Goal: Find specific page/section: Find specific page/section

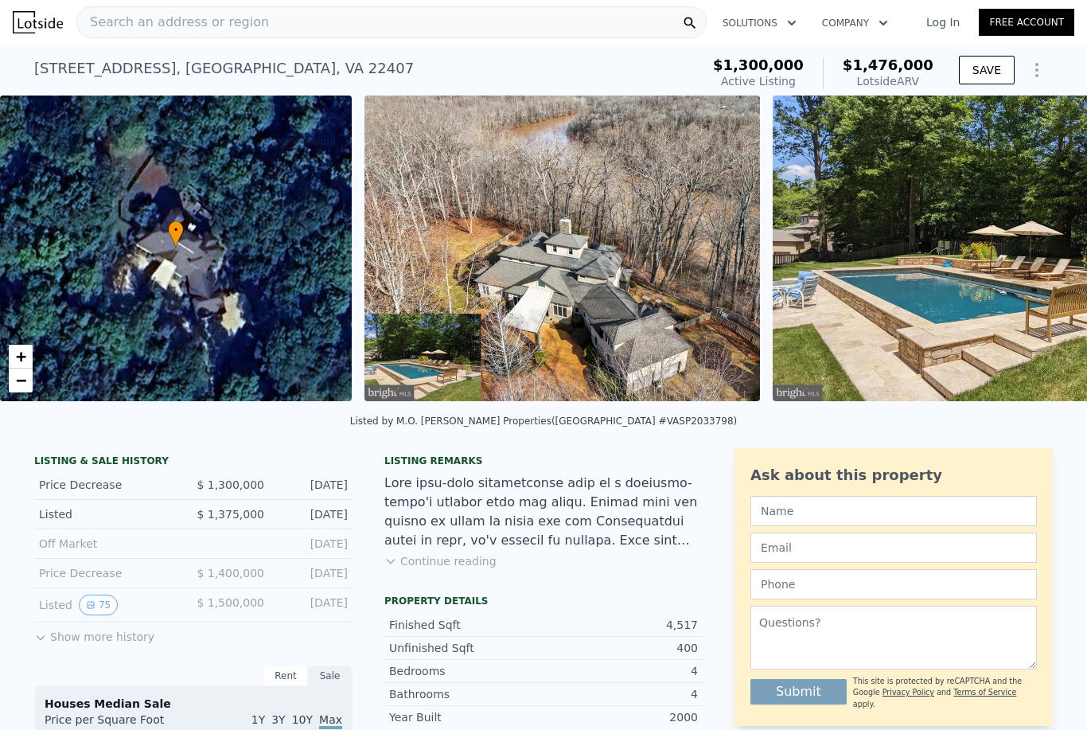
click at [949, 21] on link "Log In" at bounding box center [944, 22] width 72 height 16
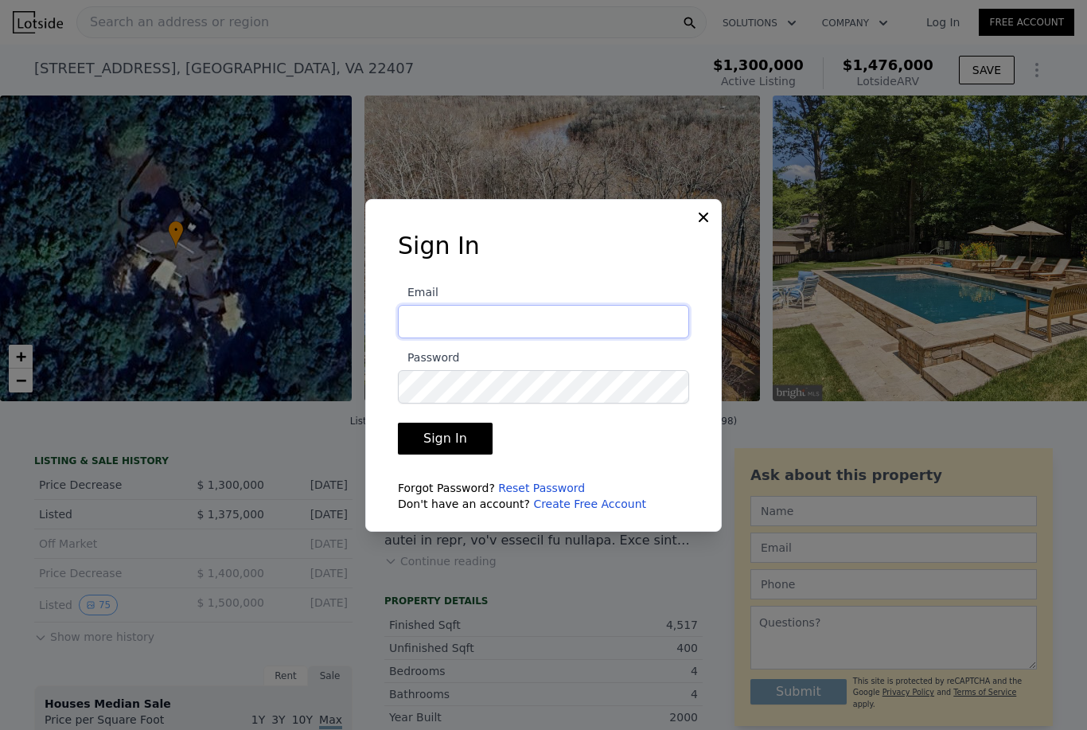
type input "[EMAIL_ADDRESS][DOMAIN_NAME]"
click at [423, 455] on button "Sign In" at bounding box center [445, 439] width 95 height 32
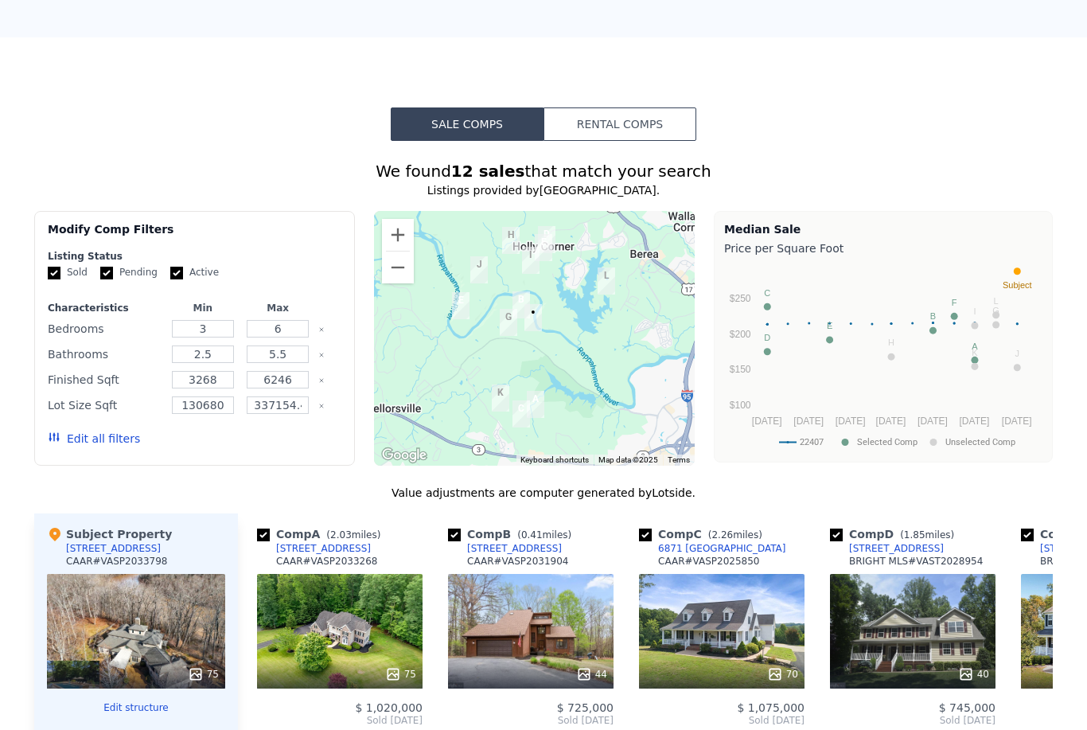
scroll to position [1271, 0]
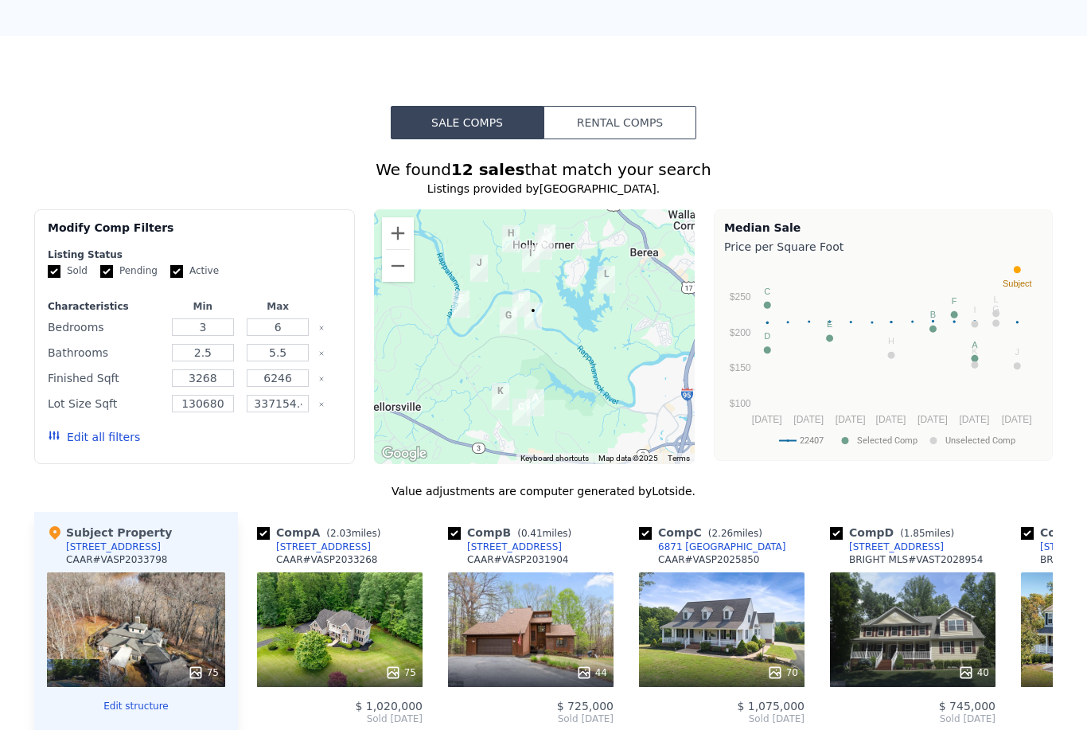
click at [101, 431] on button "Edit all filters" at bounding box center [94, 437] width 92 height 16
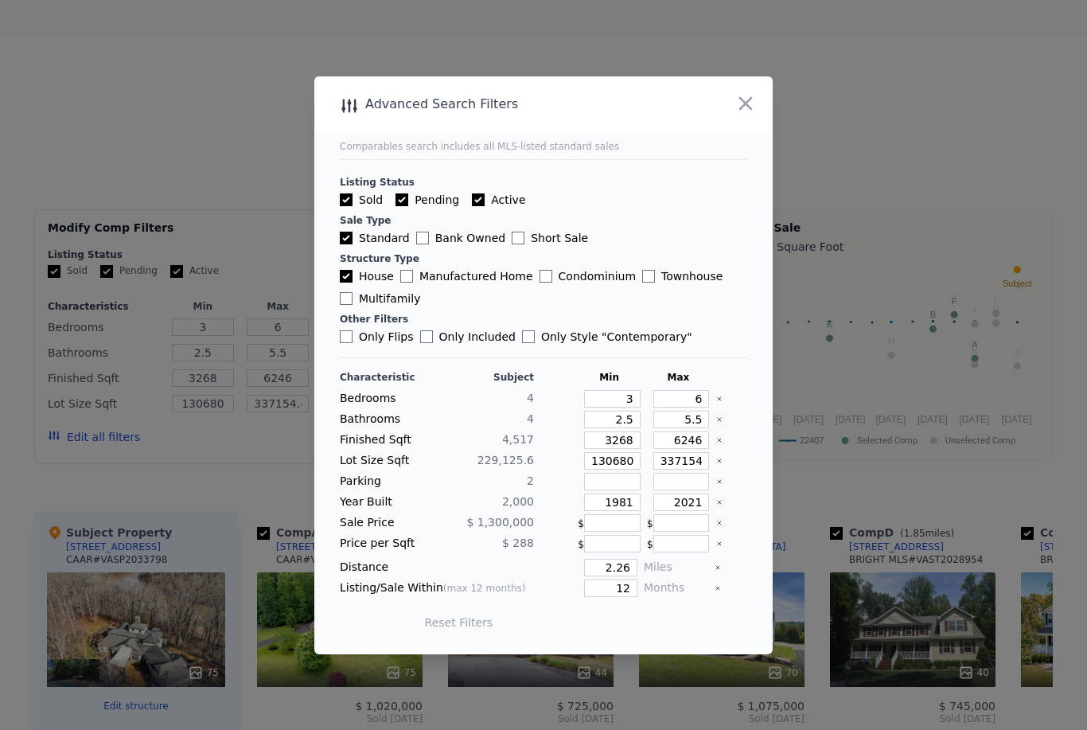
scroll to position [51, 0]
click at [750, 92] on icon "button" at bounding box center [746, 103] width 22 height 22
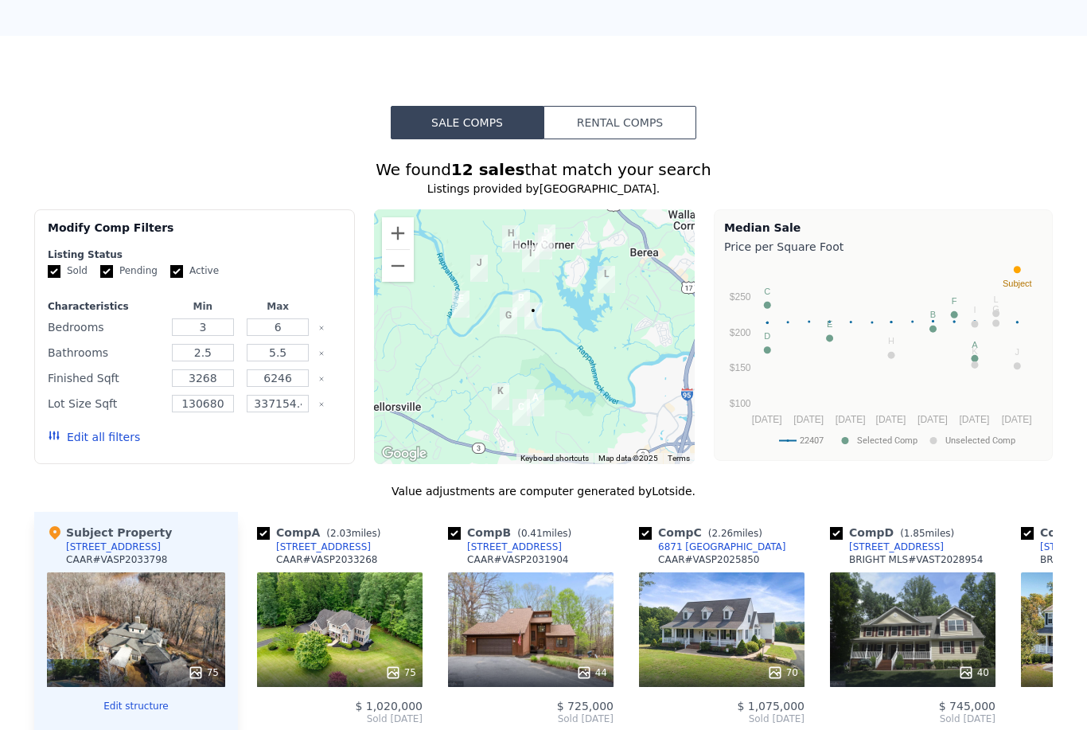
click at [86, 436] on button "Edit all filters" at bounding box center [94, 437] width 92 height 16
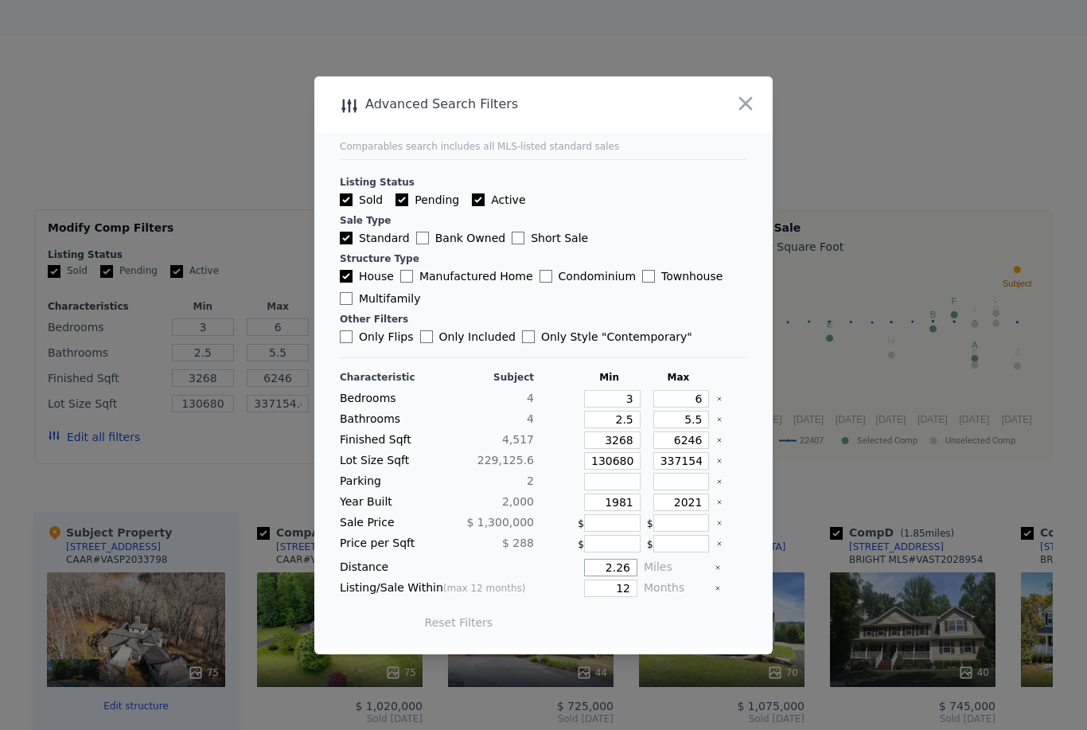
click at [630, 576] on input "2.26" at bounding box center [610, 568] width 53 height 18
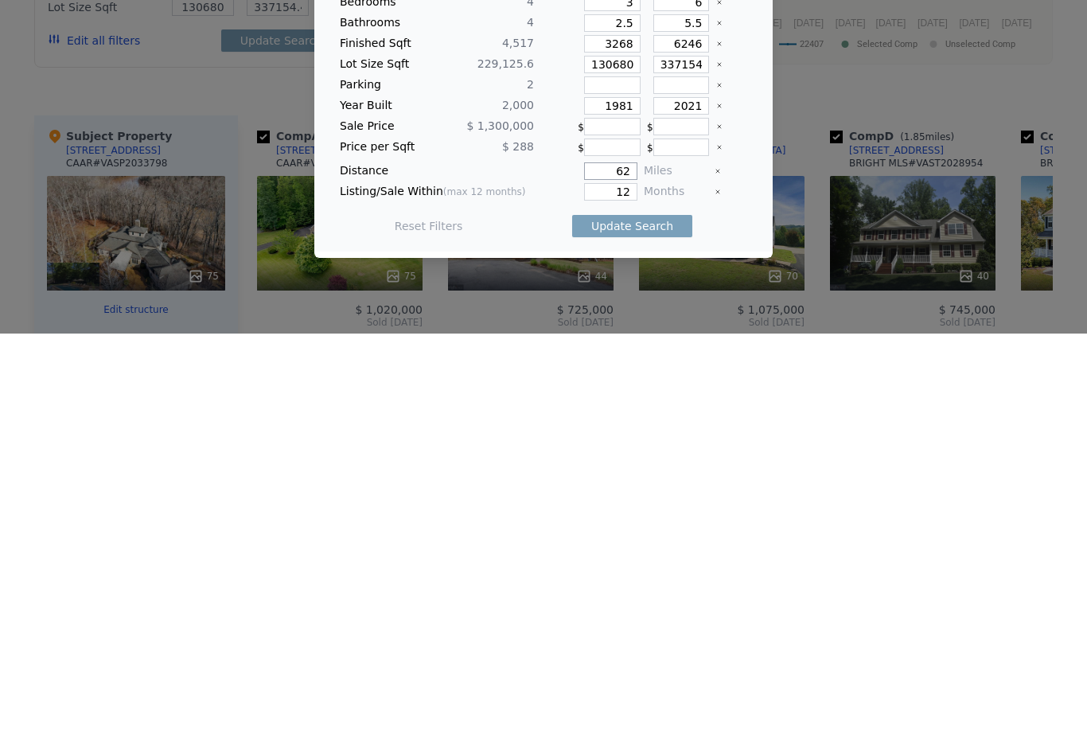
type input "2"
type input "7"
click at [654, 611] on button "Update Search" at bounding box center [632, 622] width 120 height 22
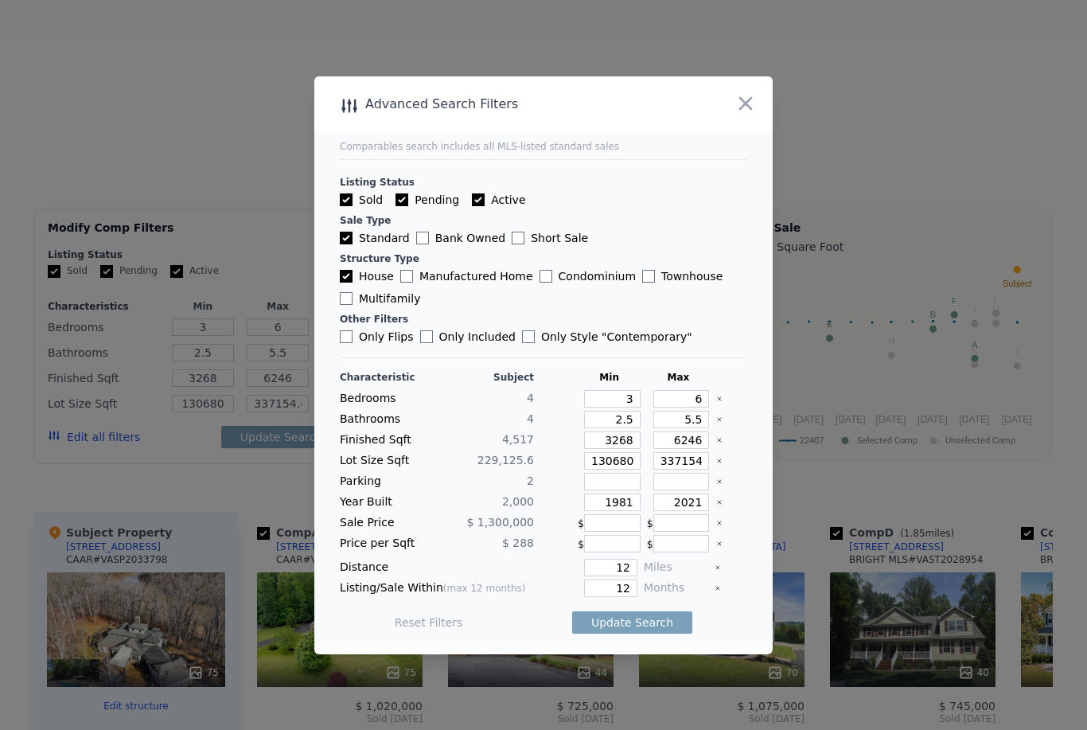
click at [654, 634] on button "Update Search" at bounding box center [632, 622] width 120 height 22
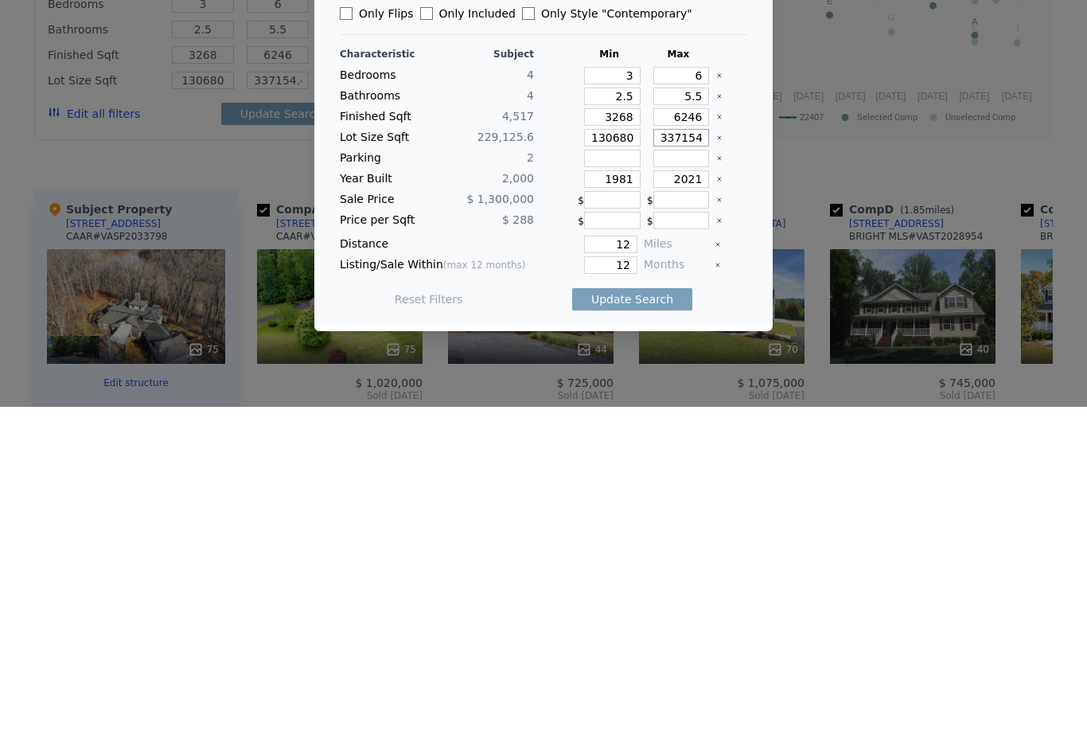
type input "2.26"
click at [984, 93] on div at bounding box center [543, 365] width 1087 height 730
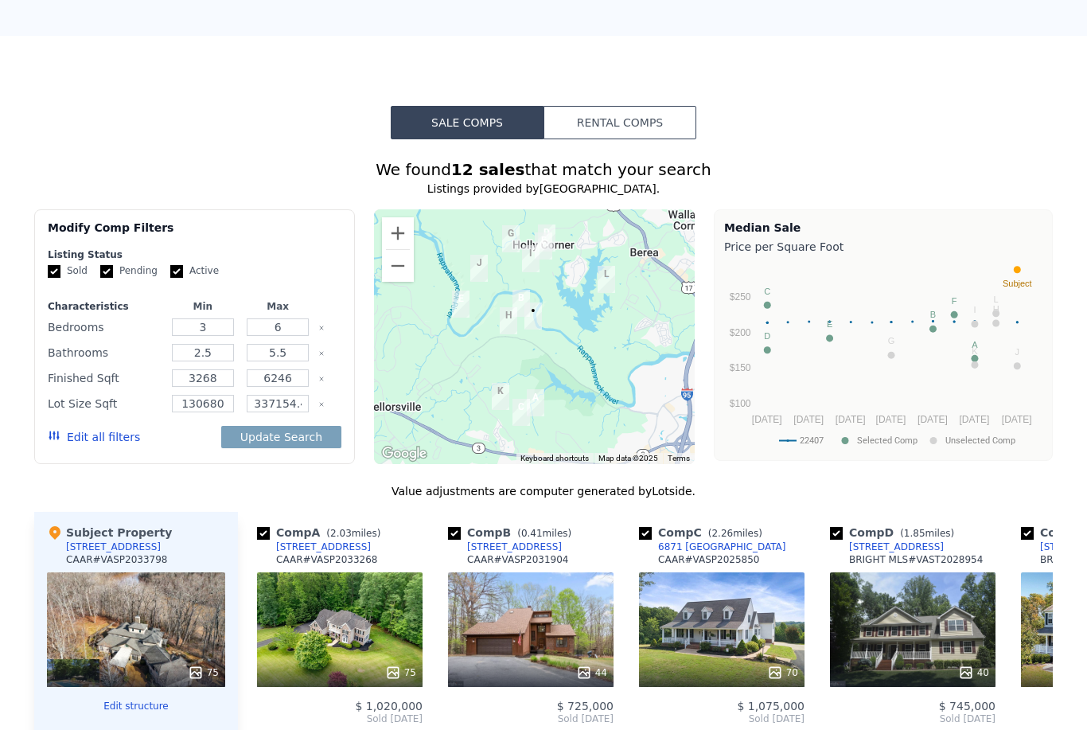
click at [256, 443] on button "Update Search" at bounding box center [281, 437] width 120 height 22
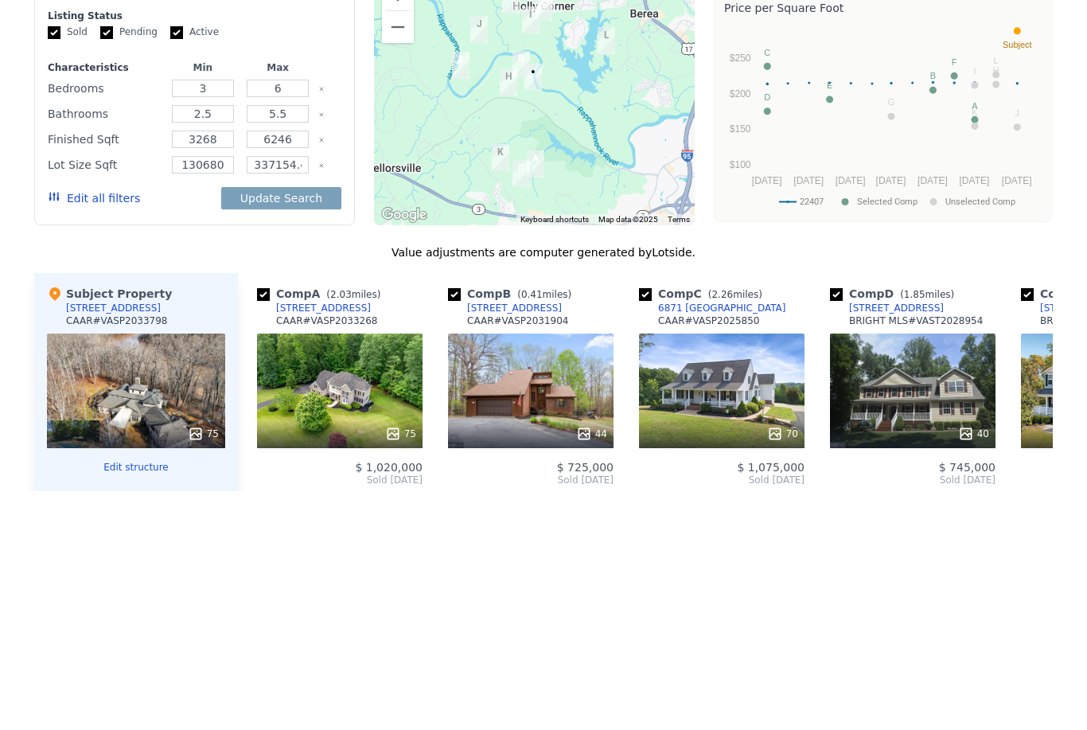
click at [252, 426] on button "Update Search" at bounding box center [281, 437] width 120 height 22
type input "337154"
click at [248, 426] on button "Update Search" at bounding box center [281, 437] width 120 height 22
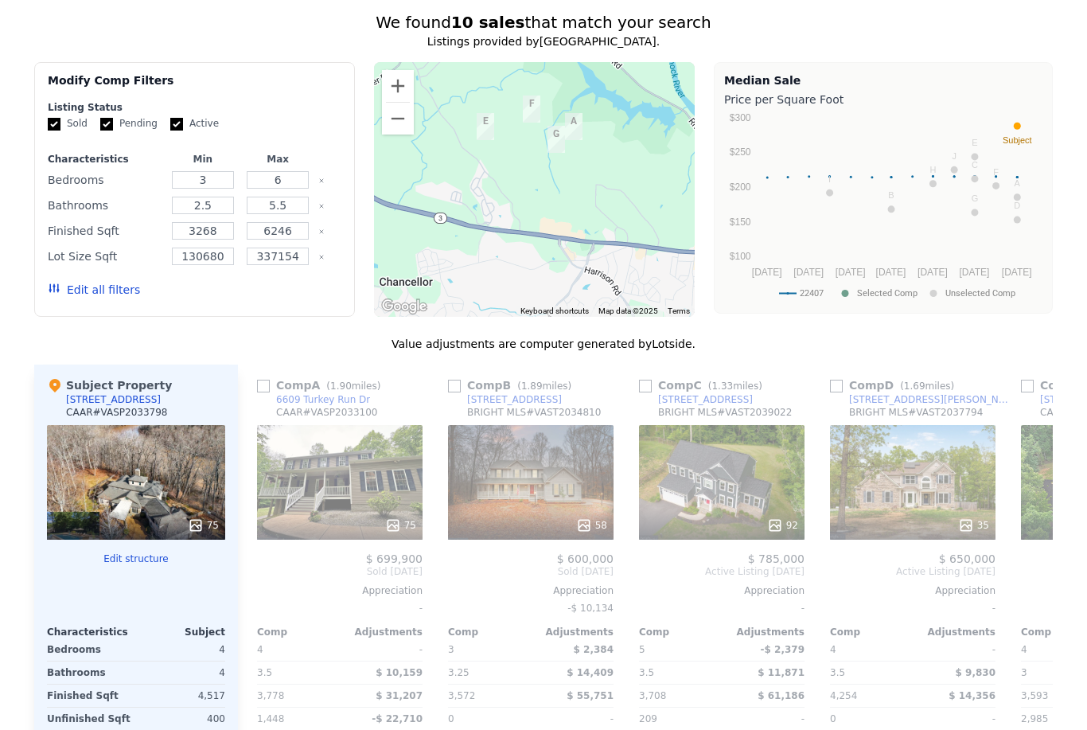
scroll to position [0, 0]
click at [88, 283] on button "Edit all filters" at bounding box center [94, 290] width 92 height 16
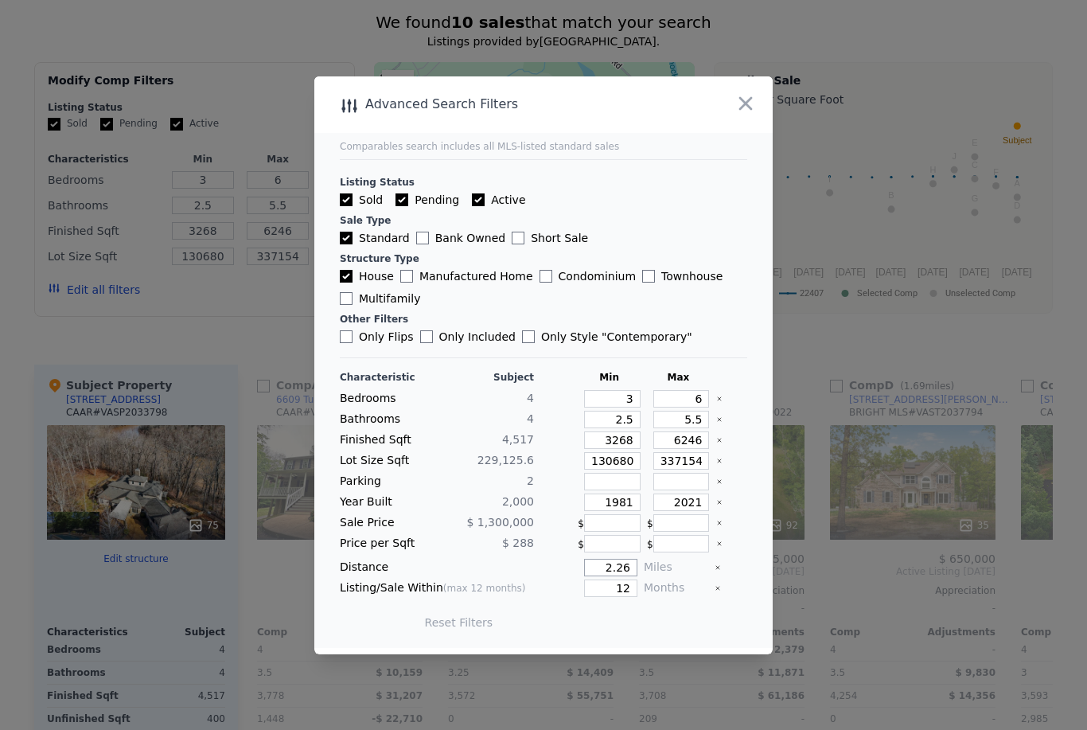
click at [627, 576] on input "2.26" at bounding box center [610, 568] width 53 height 18
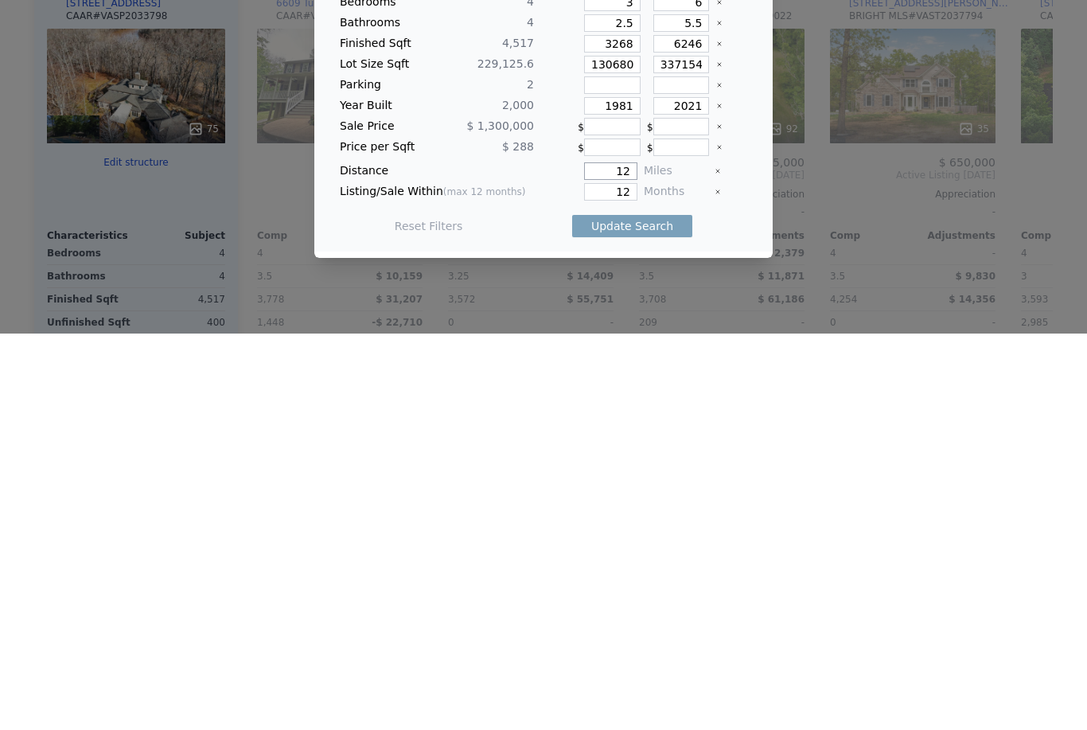
type input "12"
click at [656, 611] on button "Update Search" at bounding box center [632, 622] width 120 height 22
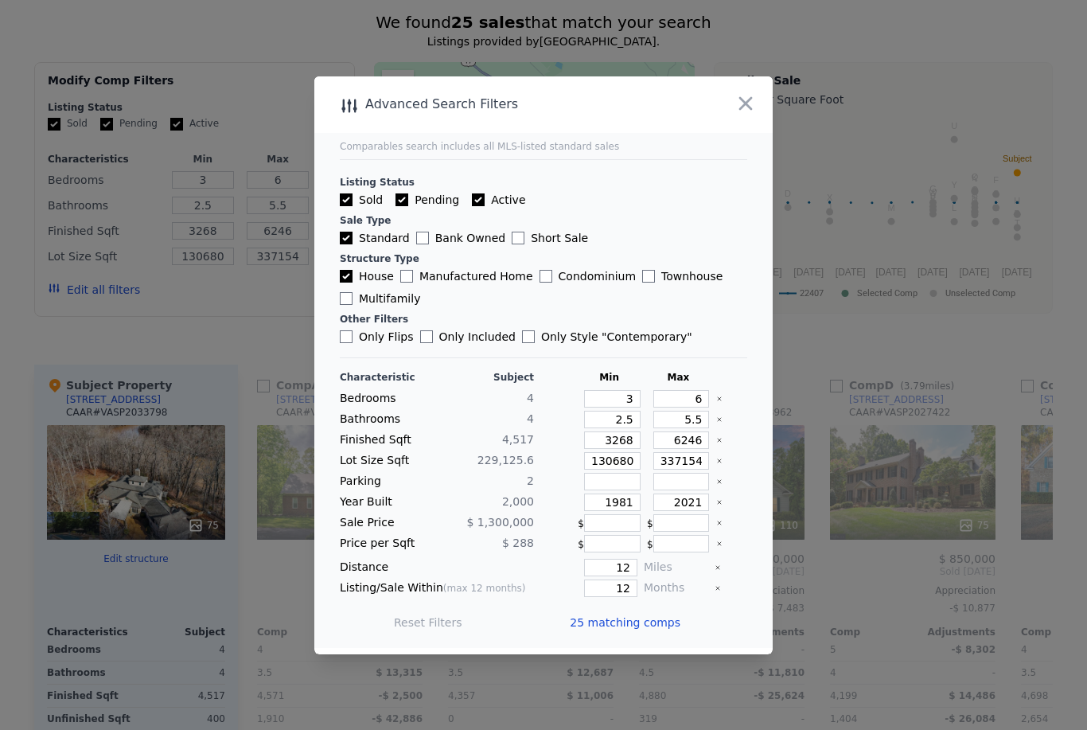
click at [49, 33] on div at bounding box center [543, 365] width 1087 height 730
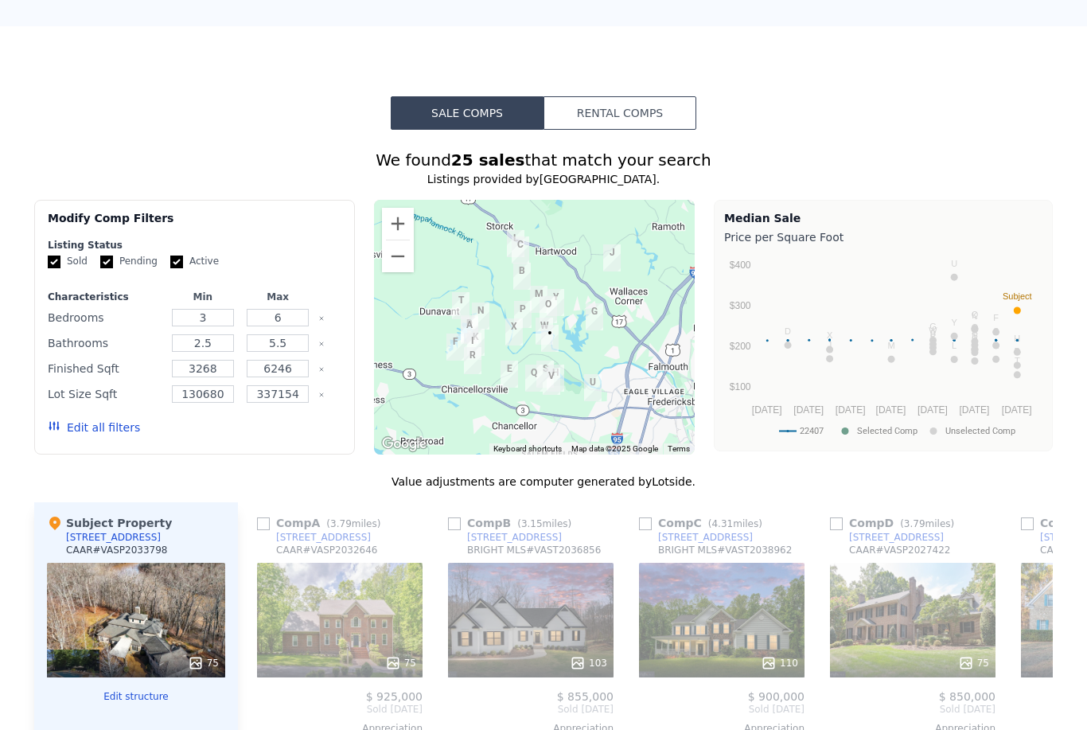
scroll to position [1271, 0]
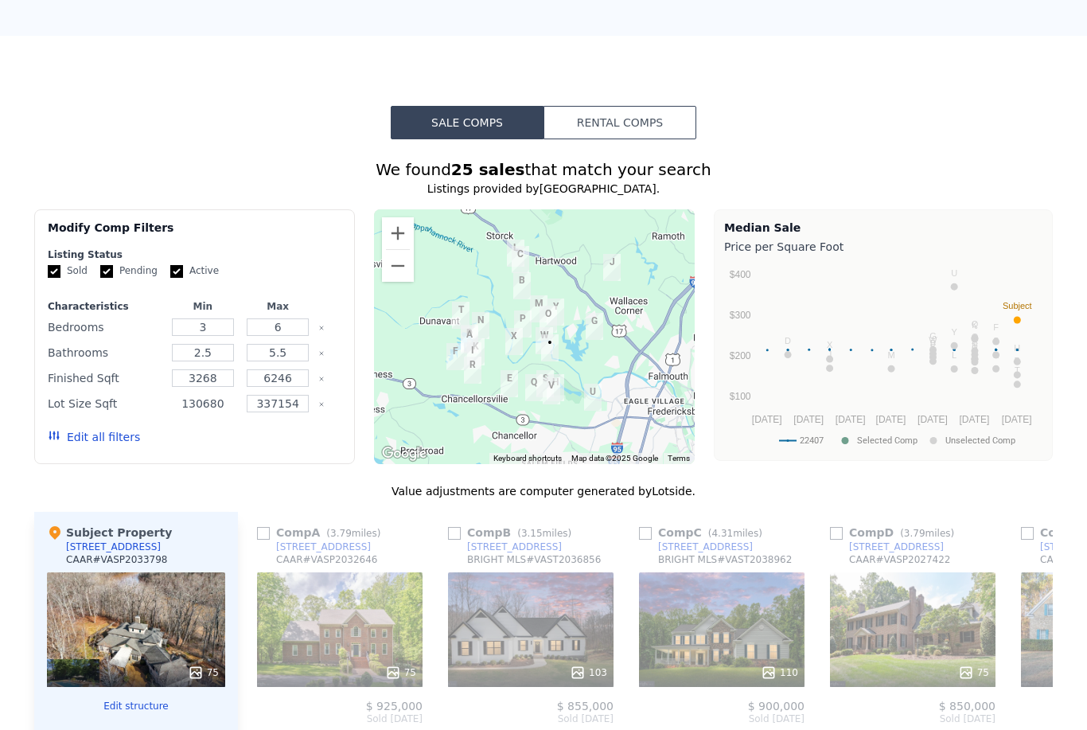
click at [224, 408] on input "130680" at bounding box center [203, 404] width 62 height 18
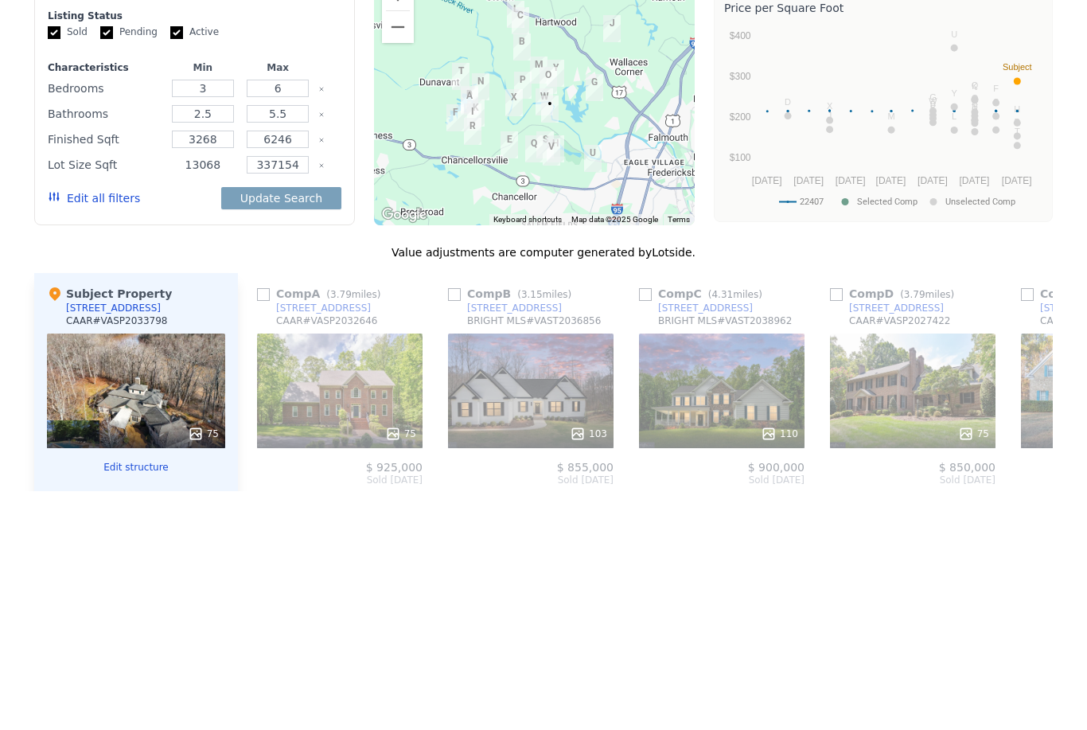
type input "13068"
click at [271, 426] on button "Update Search" at bounding box center [281, 437] width 120 height 22
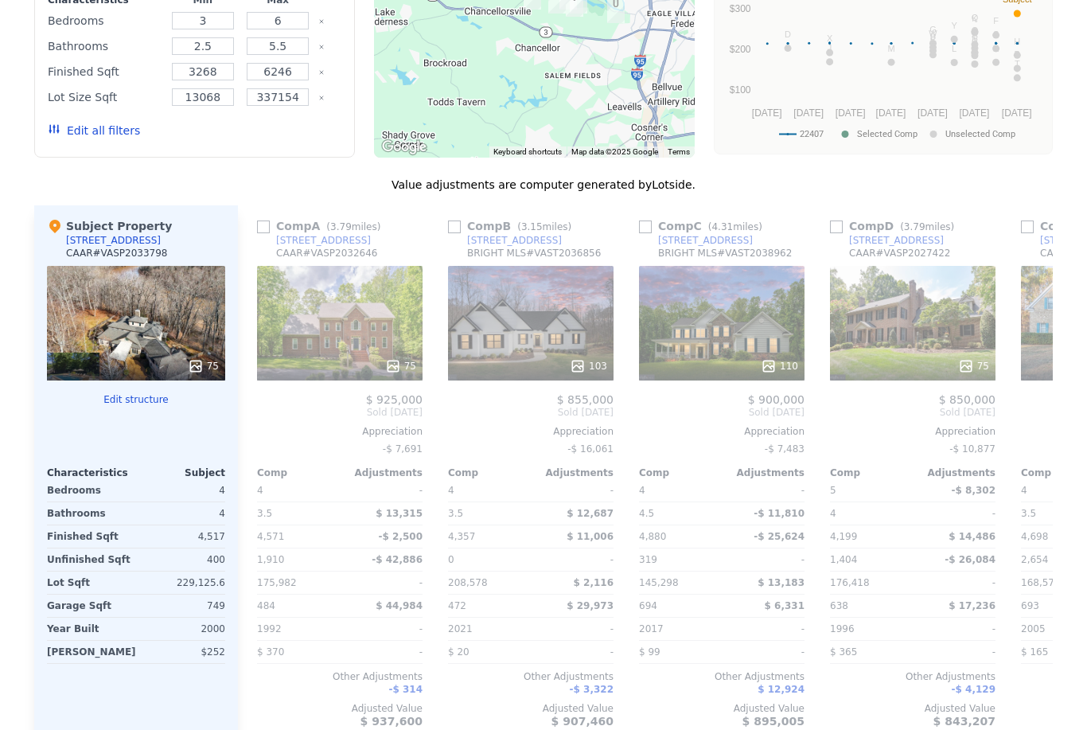
scroll to position [1578, 0]
click at [456, 224] on input "checkbox" at bounding box center [454, 226] width 13 height 13
checkbox input "true"
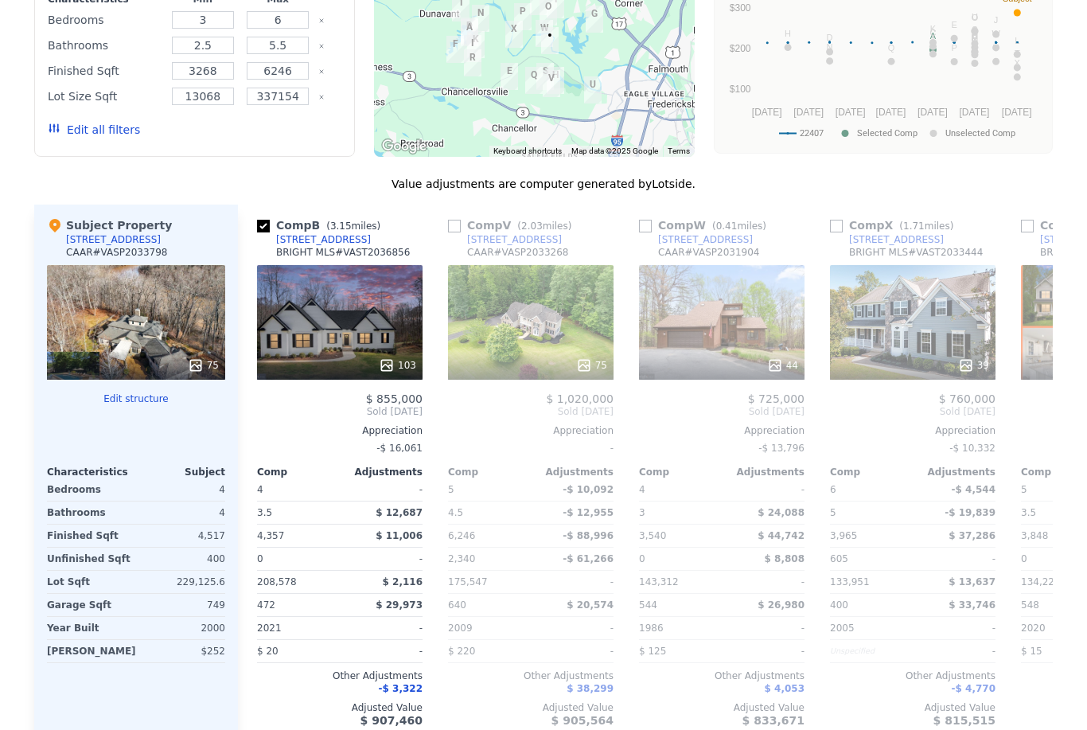
click at [449, 230] on input "checkbox" at bounding box center [454, 226] width 13 height 13
checkbox input "true"
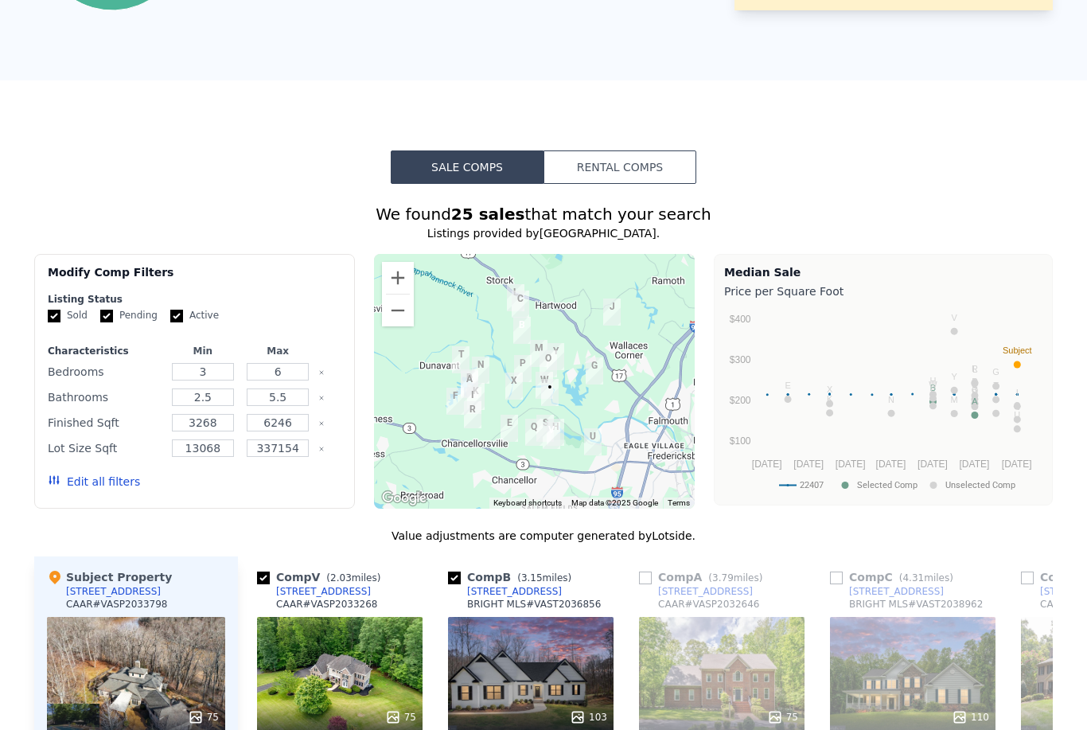
scroll to position [1208, 0]
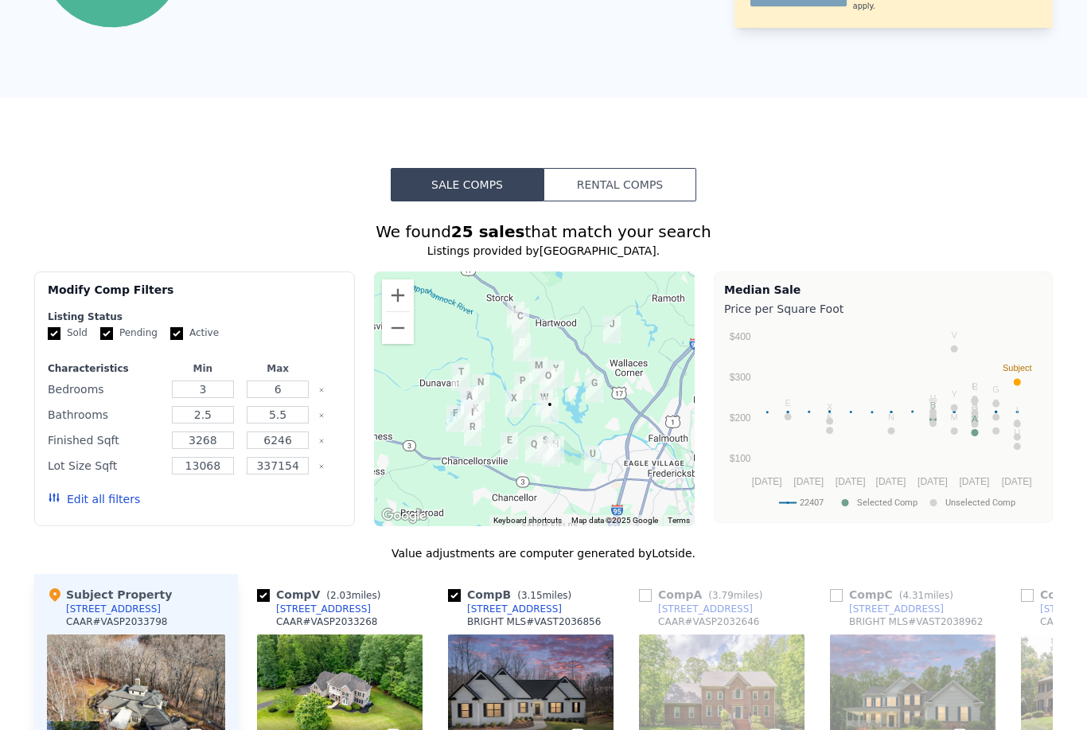
click at [91, 500] on button "Edit all filters" at bounding box center [94, 499] width 92 height 16
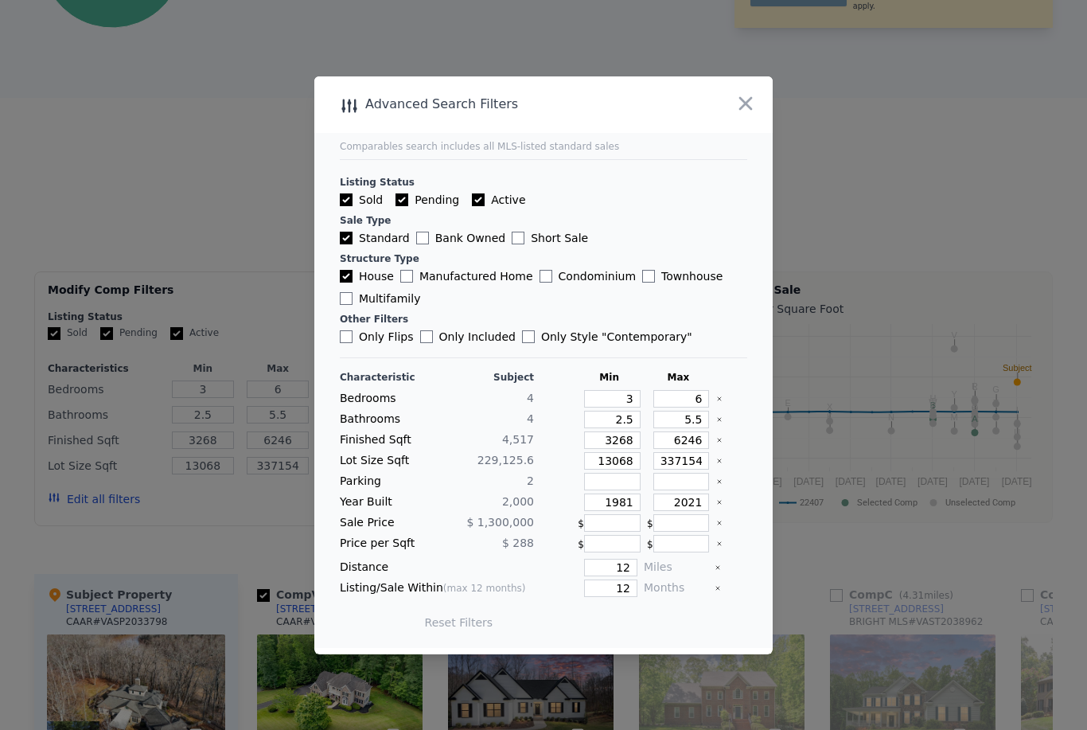
click at [747, 115] on icon "button" at bounding box center [746, 103] width 22 height 22
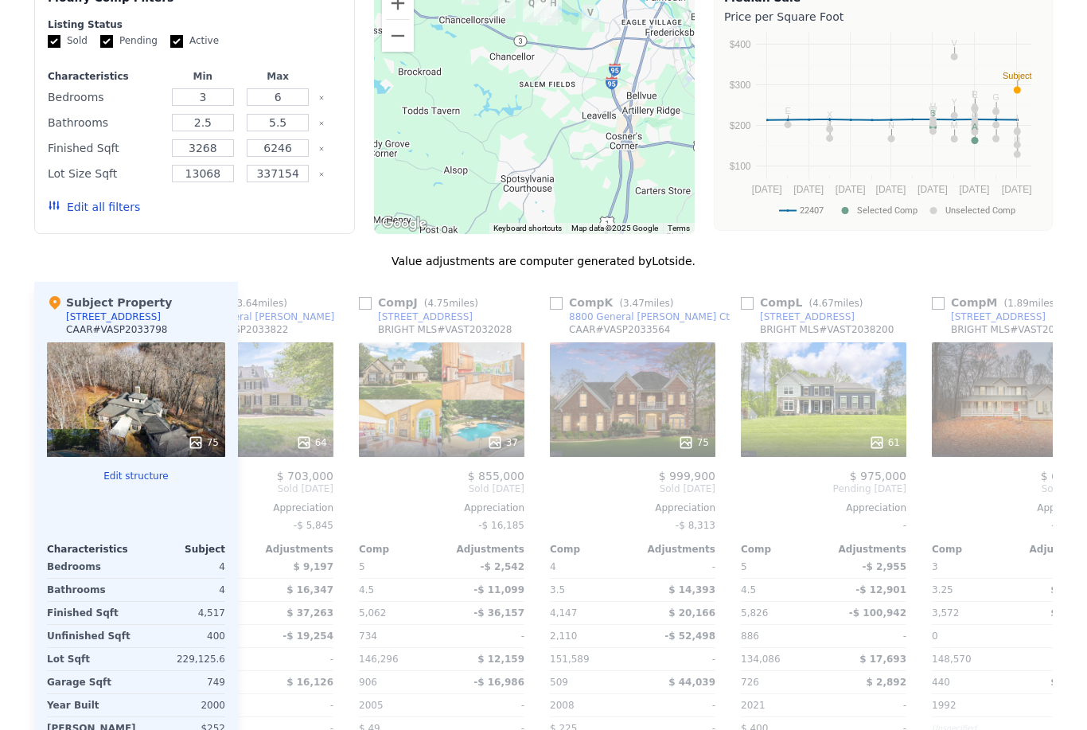
scroll to position [0, 1809]
click at [377, 297] on div "Comp J ( 4.75 miles)" at bounding box center [421, 303] width 126 height 16
click at [368, 302] on input "checkbox" at bounding box center [364, 303] width 13 height 13
checkbox input "true"
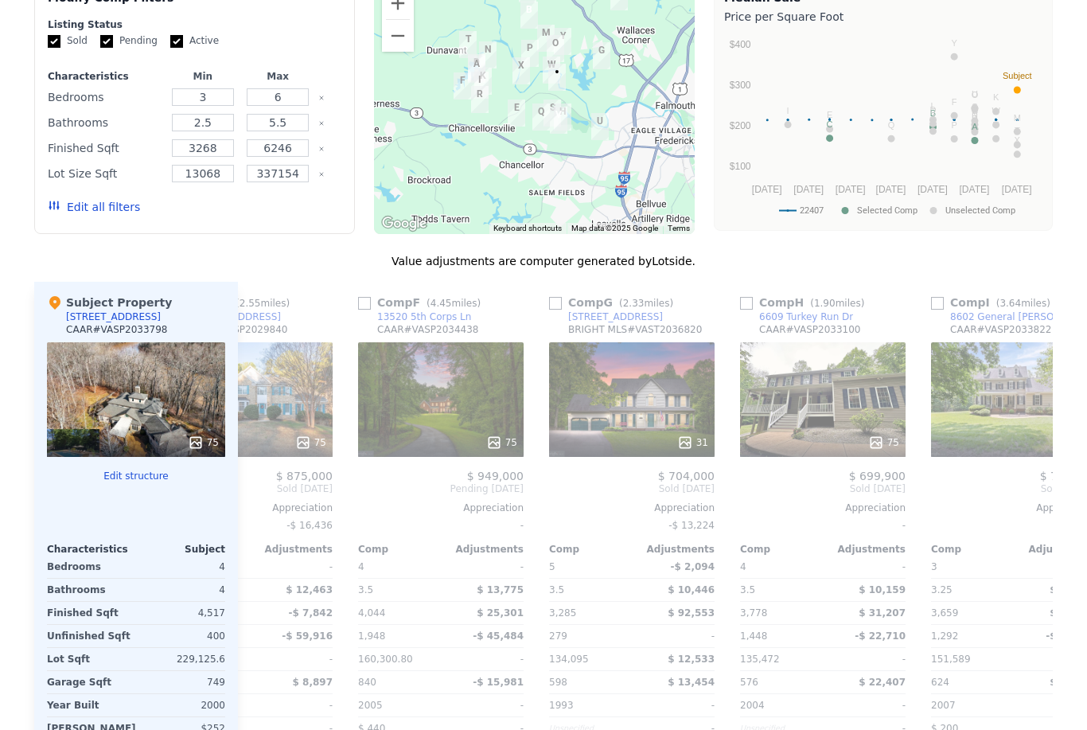
click at [408, 35] on button "Zoom out" at bounding box center [398, 36] width 32 height 32
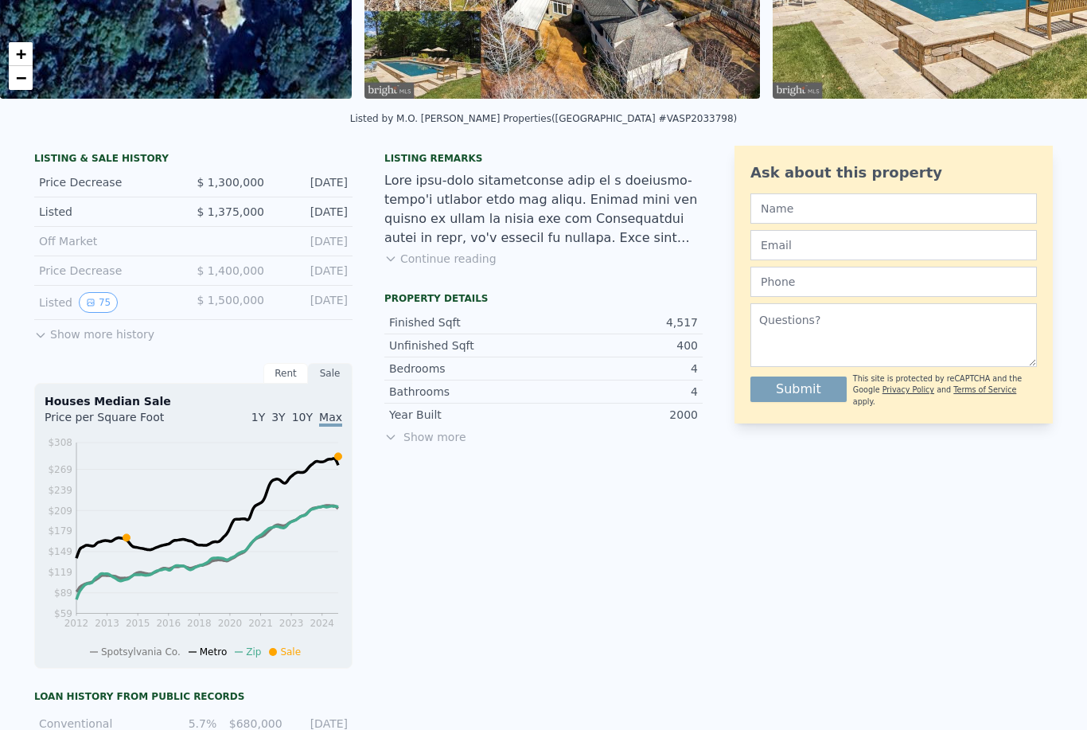
scroll to position [302, 0]
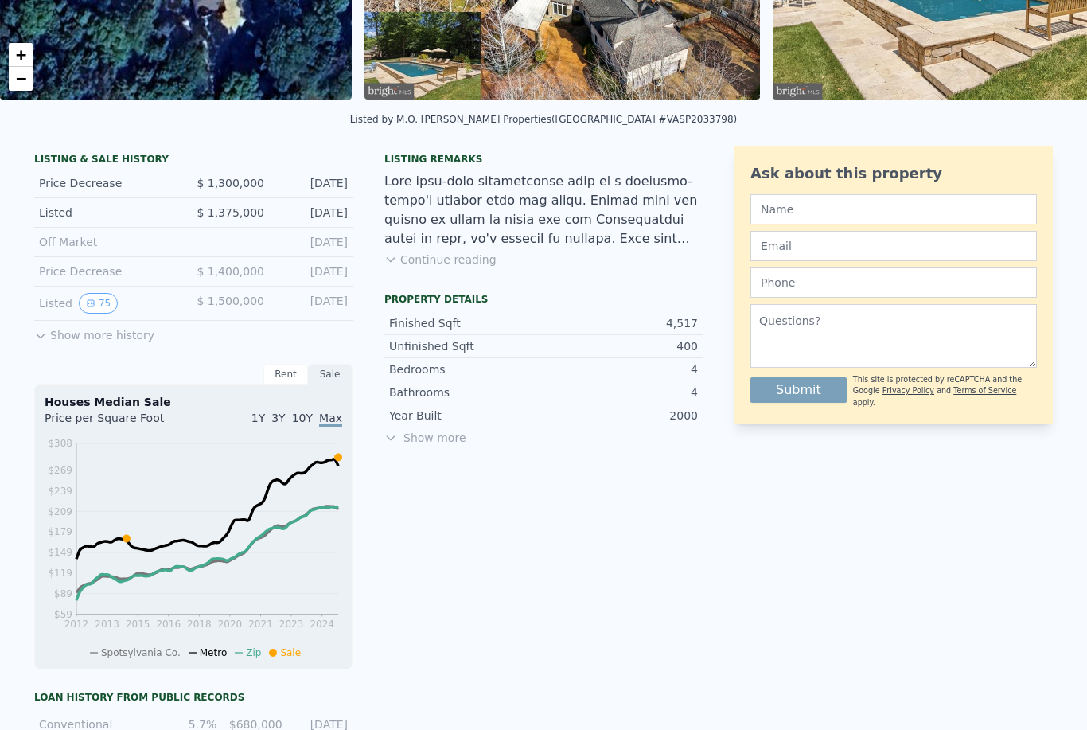
click at [49, 342] on button "Show more history" at bounding box center [94, 332] width 120 height 22
